Goal: Check status

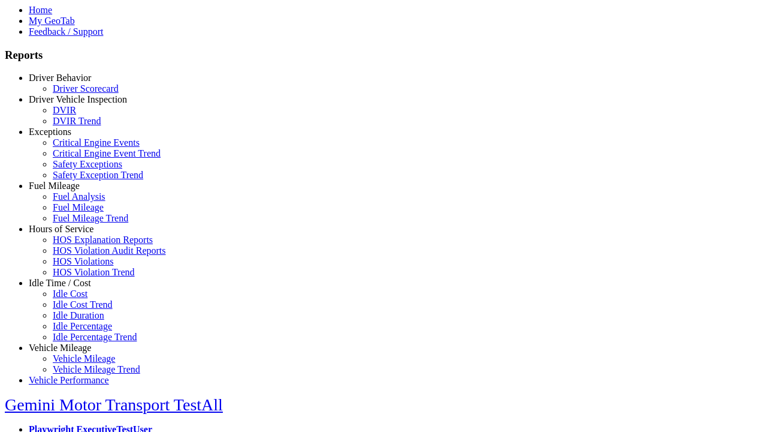
click at [69, 137] on link "Exceptions" at bounding box center [50, 132] width 43 height 10
click at [78, 158] on link "Critical Engine Event Trend" at bounding box center [107, 153] width 108 height 10
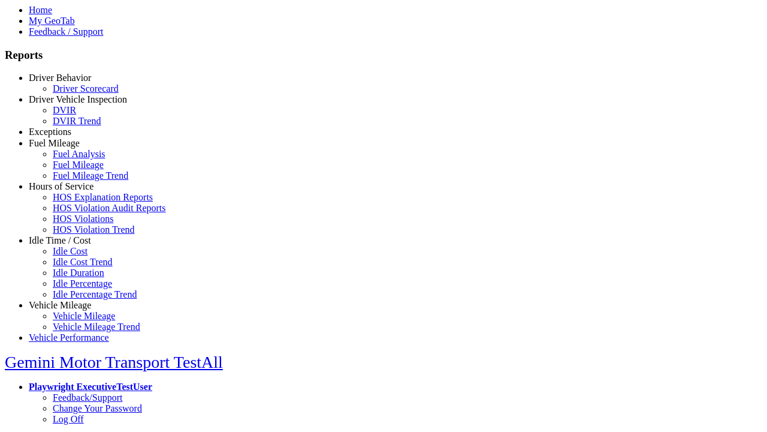
select select "**********"
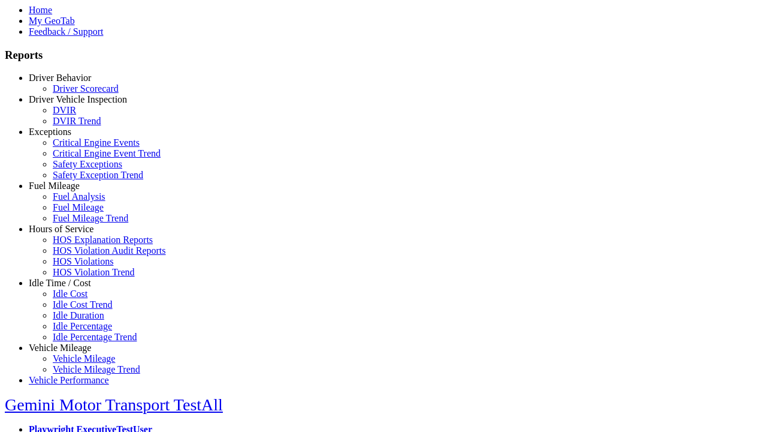
type input "**********"
